Goal: Task Accomplishment & Management: Use online tool/utility

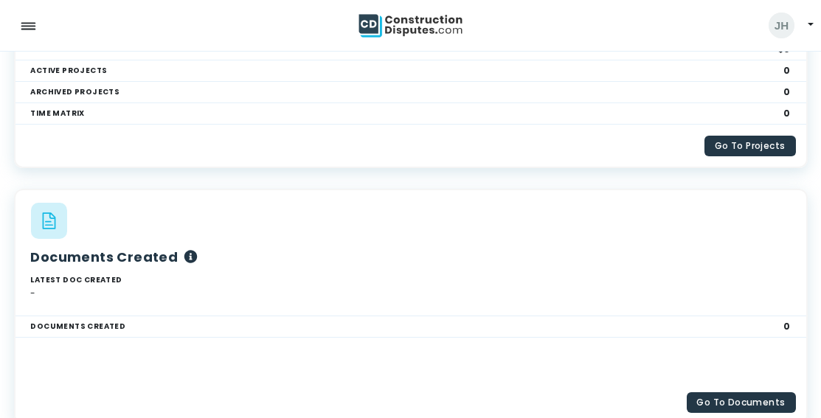
scroll to position [221, 0]
click at [733, 143] on link "Go To Projects" at bounding box center [749, 144] width 91 height 21
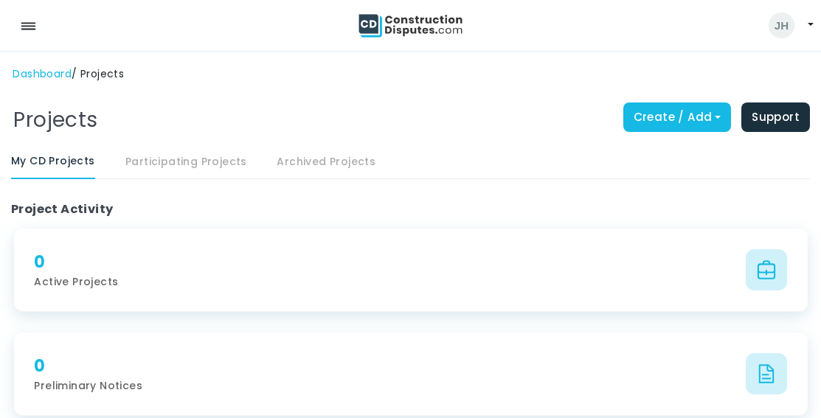
click at [62, 73] on link "Dashboard" at bounding box center [42, 73] width 59 height 15
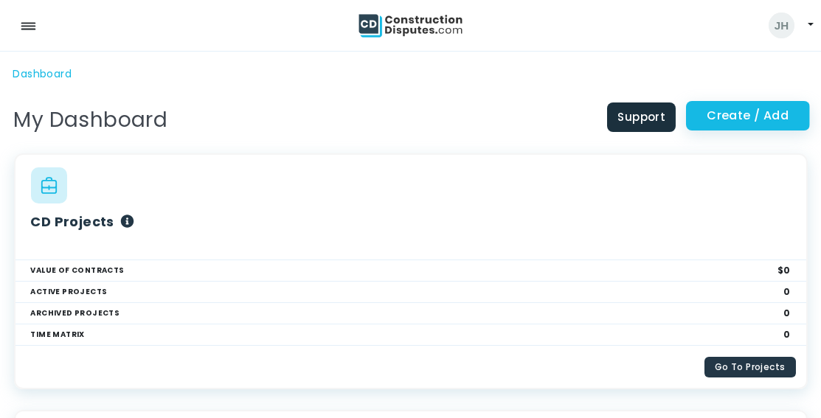
click at [710, 112] on span "Create / Add" at bounding box center [748, 115] width 124 height 29
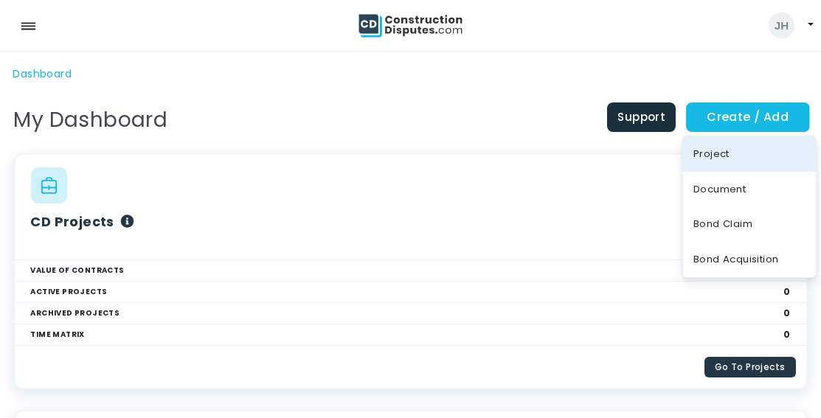
click at [706, 156] on div "Project" at bounding box center [749, 153] width 133 height 35
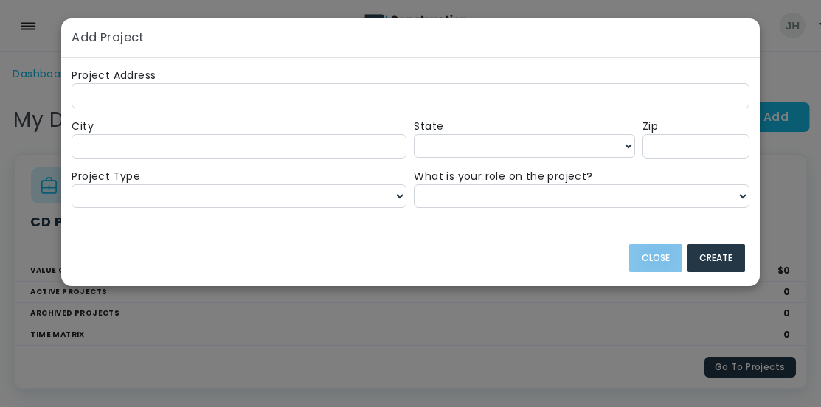
drag, startPoint x: 662, startPoint y: 254, endPoint x: 625, endPoint y: 218, distance: 51.1
click at [661, 250] on button "Close" at bounding box center [655, 258] width 53 height 28
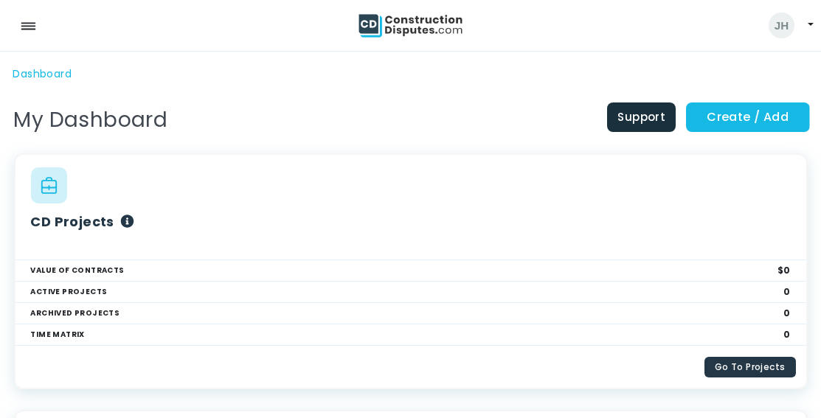
click at [32, 26] on icon at bounding box center [28, 25] width 15 height 15
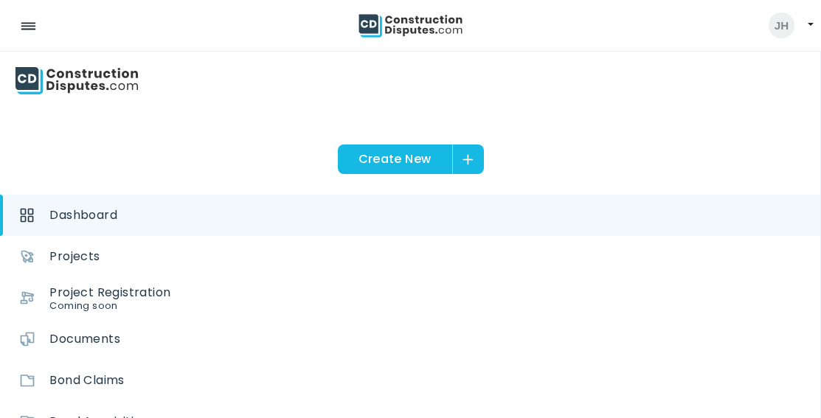
scroll to position [221, 0]
